Goal: Navigation & Orientation: Understand site structure

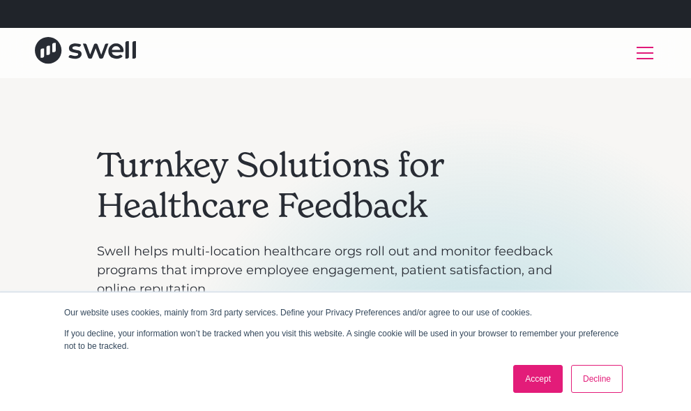
click at [603, 383] on link "Decline" at bounding box center [597, 379] width 52 height 28
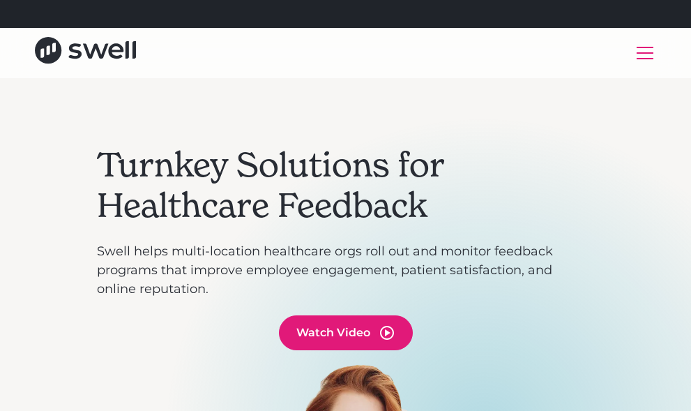
click at [0, 0] on div "Use Case" at bounding box center [0, 0] width 0 height 0
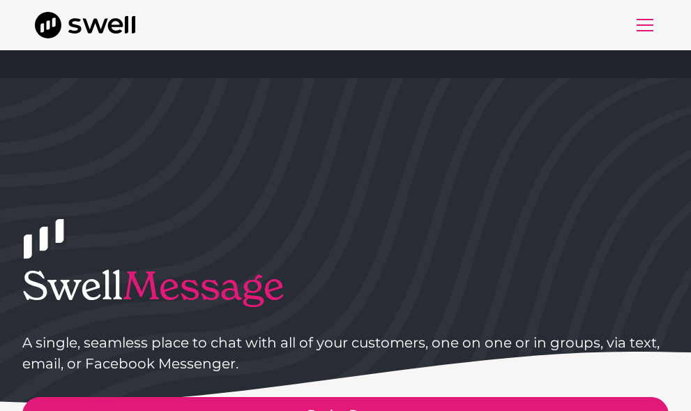
click at [0, 0] on div "Industries" at bounding box center [0, 0] width 0 height 0
click at [0, 0] on div "Products" at bounding box center [0, 0] width 0 height 0
